Goal: Information Seeking & Learning: Find specific fact

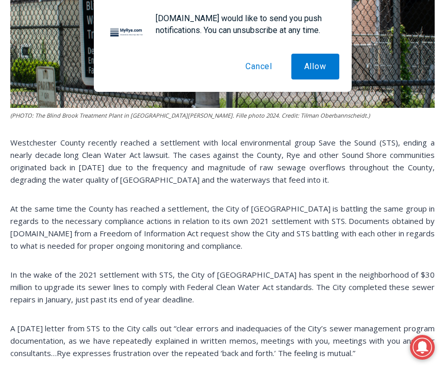
scroll to position [555, 0]
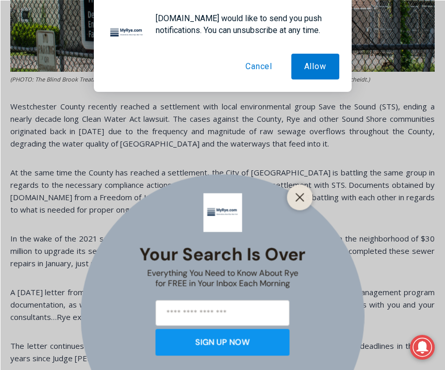
click at [260, 65] on button "Cancel" at bounding box center [259, 67] width 53 height 26
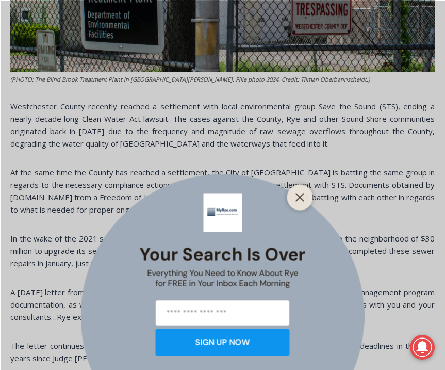
click at [308, 190] on div at bounding box center [300, 197] width 26 height 26
click at [304, 191] on button "Close" at bounding box center [300, 197] width 14 height 14
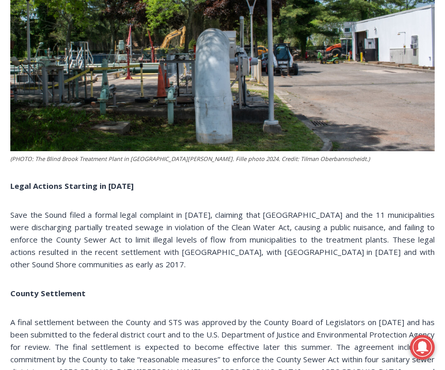
scroll to position [1310, 0]
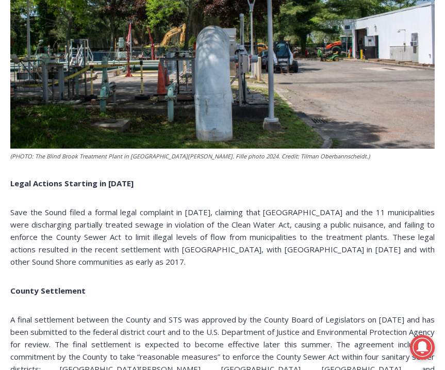
click at [135, 207] on span "Save the Sound filed a formal legal complaint in [DATE], claiming that [GEOGRAP…" at bounding box center [222, 237] width 424 height 60
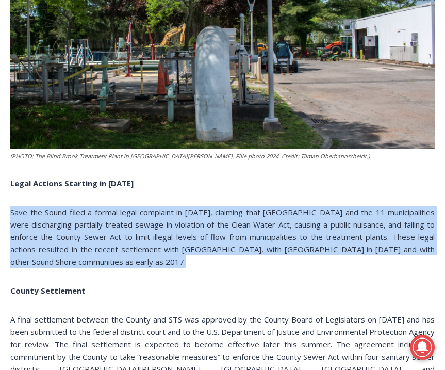
click at [121, 207] on span "Save the Sound filed a formal legal complaint in [DATE], claiming that [GEOGRAP…" at bounding box center [222, 237] width 424 height 60
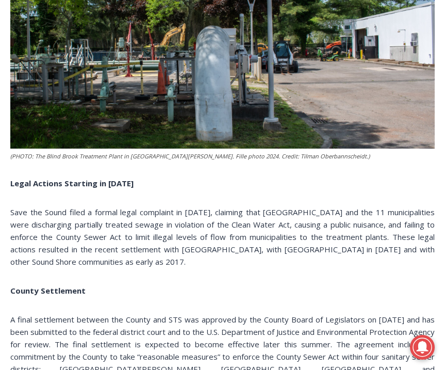
click at [121, 207] on span "Save the Sound filed a formal legal complaint in [DATE], claiming that [GEOGRAP…" at bounding box center [222, 237] width 424 height 60
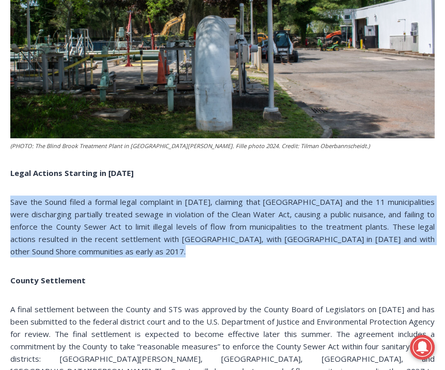
scroll to position [1321, 0]
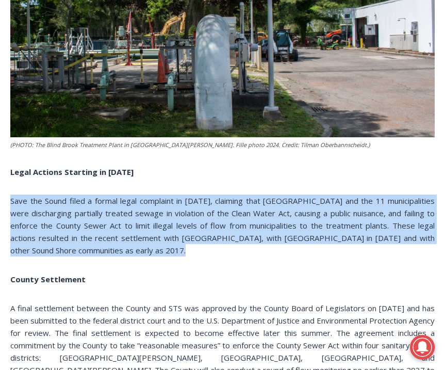
click at [121, 201] on span "Save the Sound filed a formal legal complaint in [DATE], claiming that [GEOGRAP…" at bounding box center [222, 225] width 424 height 60
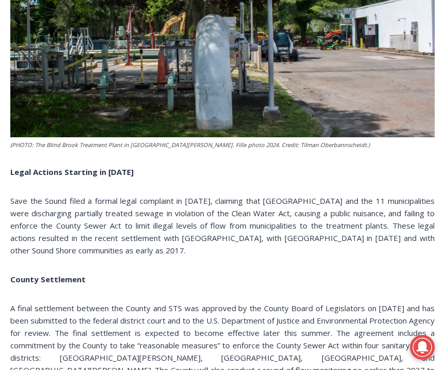
click at [121, 201] on span "Save the Sound filed a formal legal complaint in [DATE], claiming that [GEOGRAP…" at bounding box center [222, 225] width 424 height 60
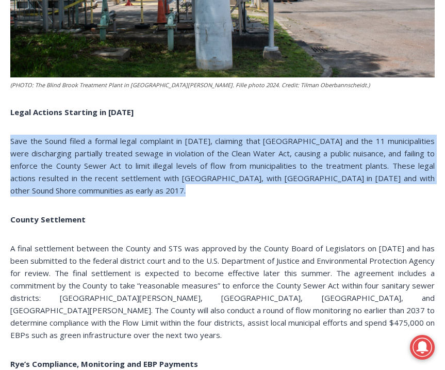
scroll to position [1382, 0]
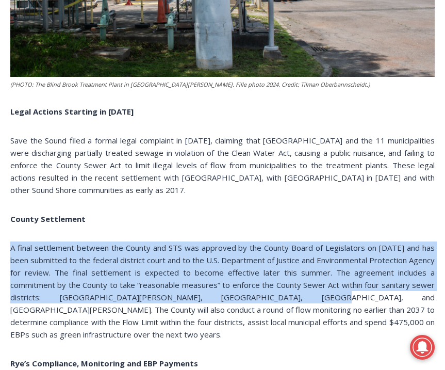
drag, startPoint x: 2, startPoint y: 235, endPoint x: 261, endPoint y: 280, distance: 263.2
copy span "A final settlement between the County and STS was approved by the County Board …"
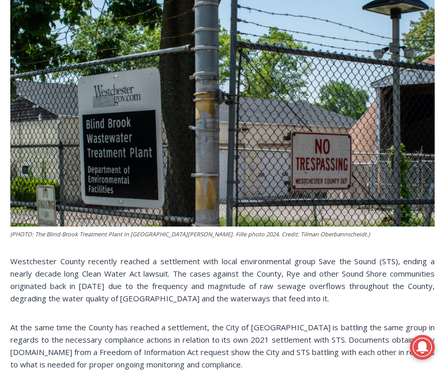
scroll to position [401, 0]
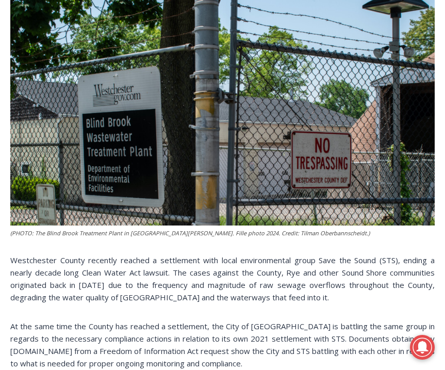
click at [175, 262] on span "Westchester County recently reached a settlement with local environmental group…" at bounding box center [222, 278] width 424 height 47
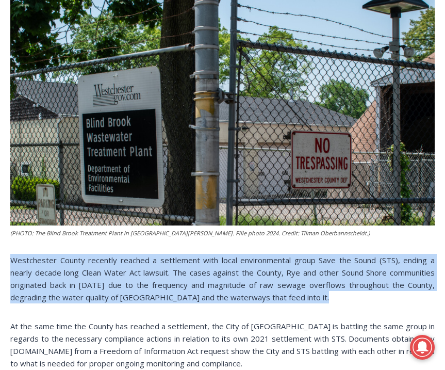
click at [175, 262] on span "Westchester County recently reached a settlement with local environmental group…" at bounding box center [222, 278] width 424 height 47
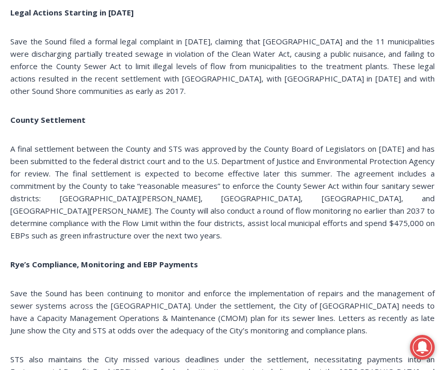
scroll to position [1481, 0]
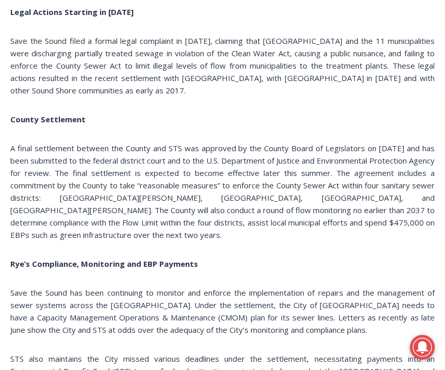
click at [206, 62] on span "Save the Sound filed a formal legal complaint in [DATE], claiming that [GEOGRAP…" at bounding box center [222, 66] width 424 height 60
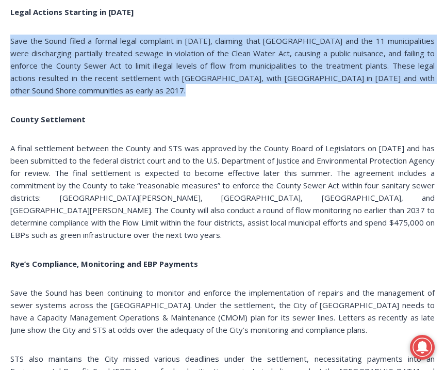
copy div "Save the Sound filed a formal legal complaint in [DATE], claiming that [GEOGRAP…"
